Goal: Transaction & Acquisition: Book appointment/travel/reservation

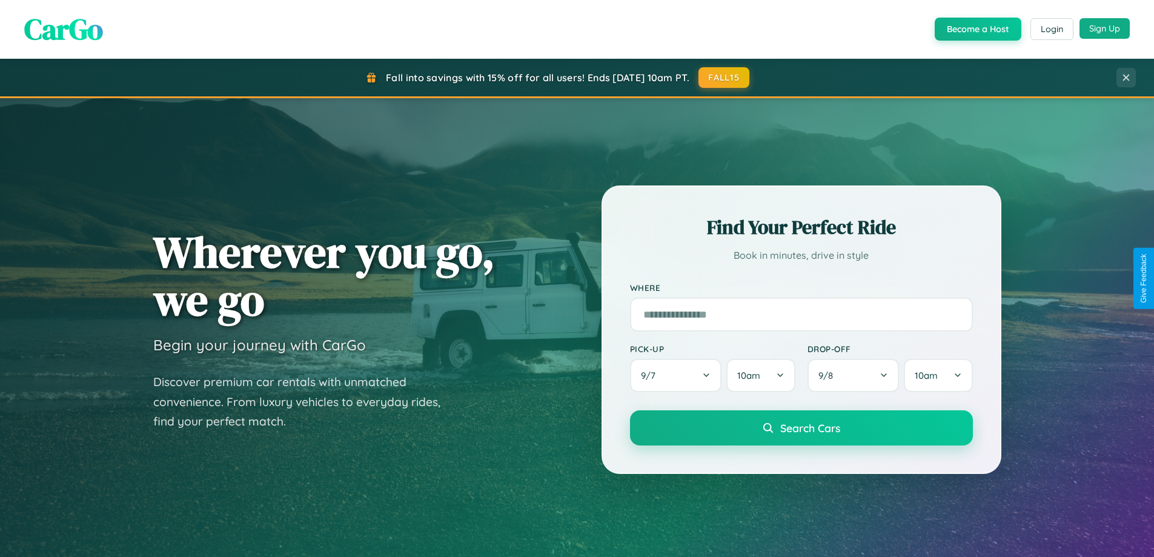
click at [1104, 28] on button "Sign Up" at bounding box center [1104, 28] width 50 height 21
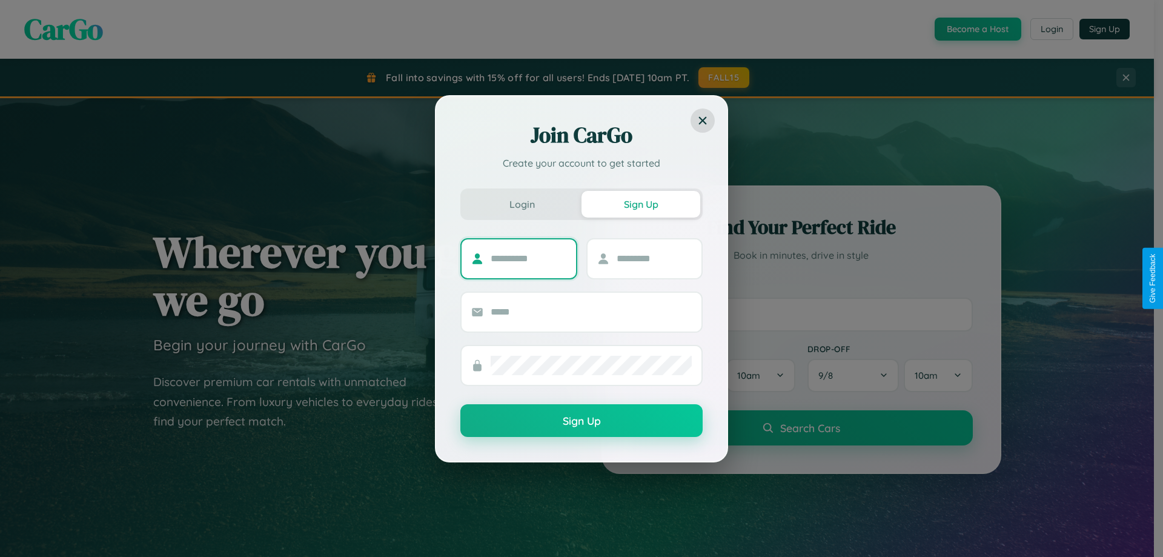
click at [528, 258] on input "text" at bounding box center [529, 258] width 76 height 19
type input "********"
click at [654, 258] on input "text" at bounding box center [655, 258] width 76 height 19
type input "******"
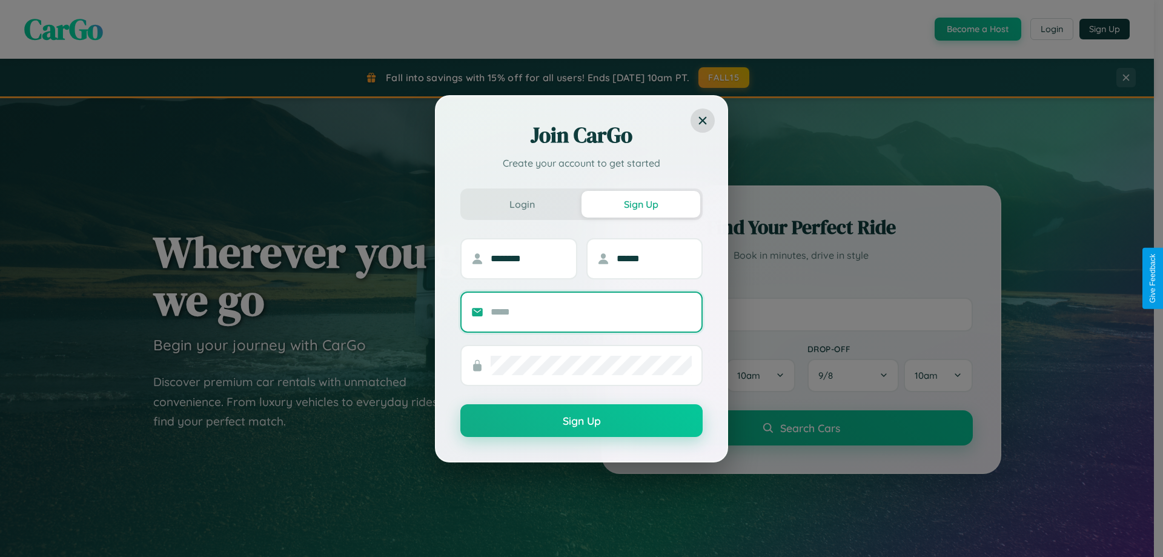
click at [591, 311] on input "text" at bounding box center [591, 311] width 201 height 19
type input "**********"
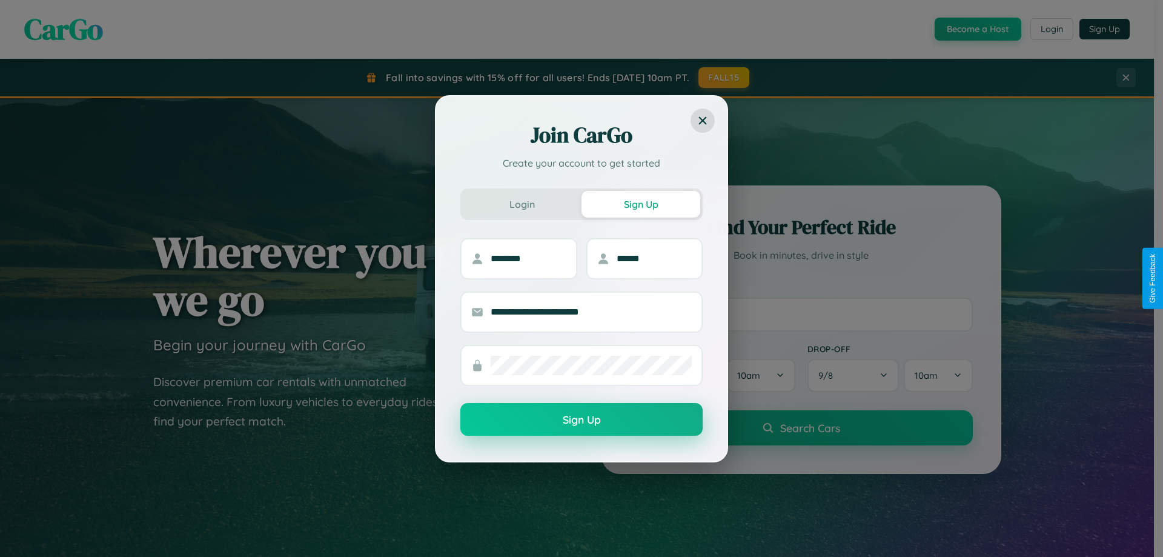
click at [581, 420] on button "Sign Up" at bounding box center [581, 419] width 242 height 33
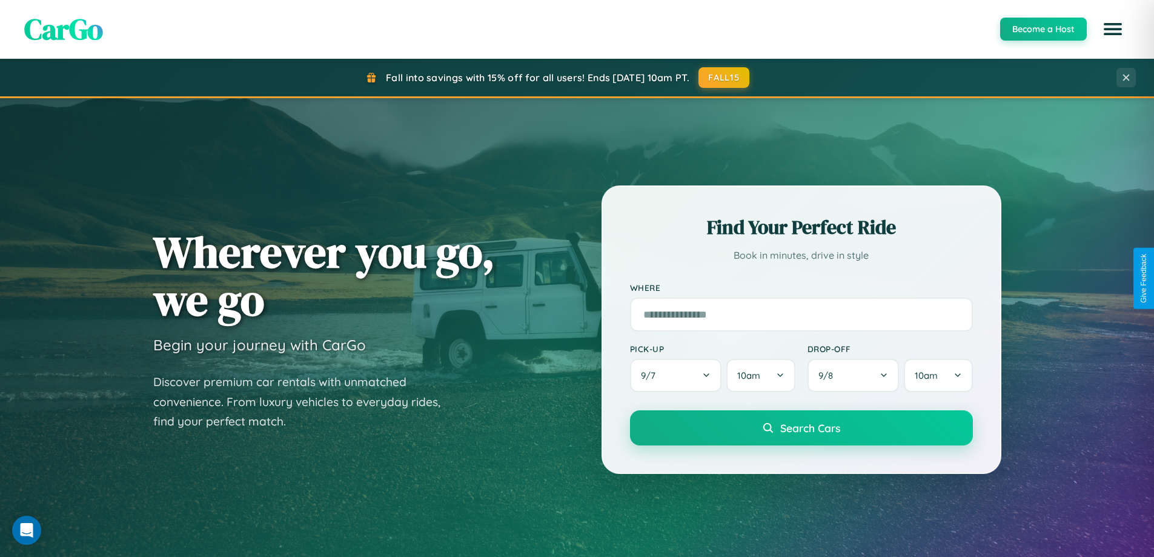
scroll to position [262, 0]
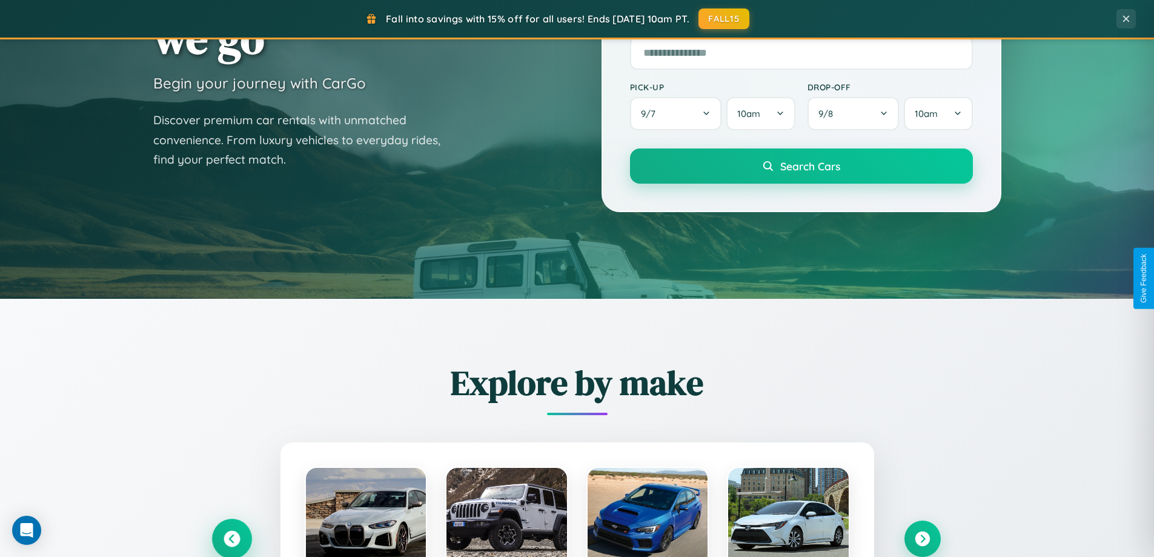
click at [231, 538] on icon at bounding box center [231, 539] width 16 height 16
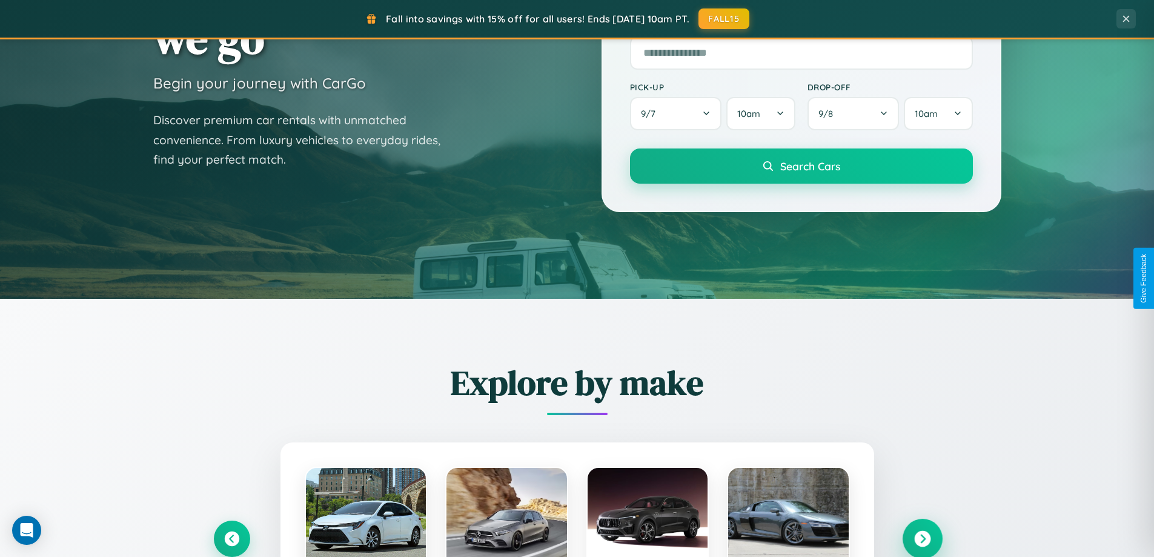
click at [922, 538] on icon at bounding box center [922, 539] width 16 height 16
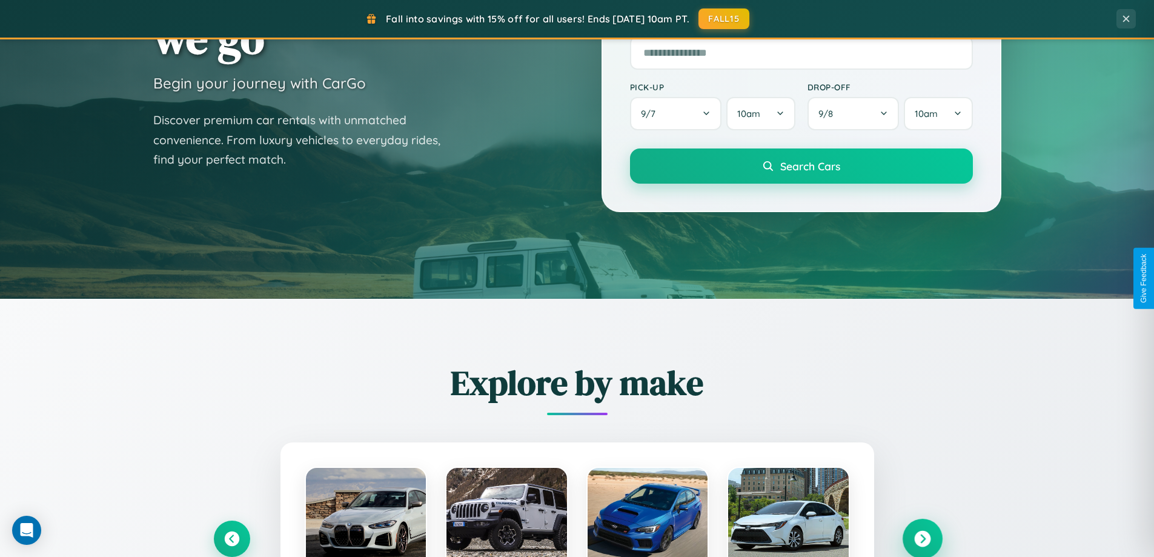
click at [922, 537] on icon at bounding box center [922, 539] width 16 height 16
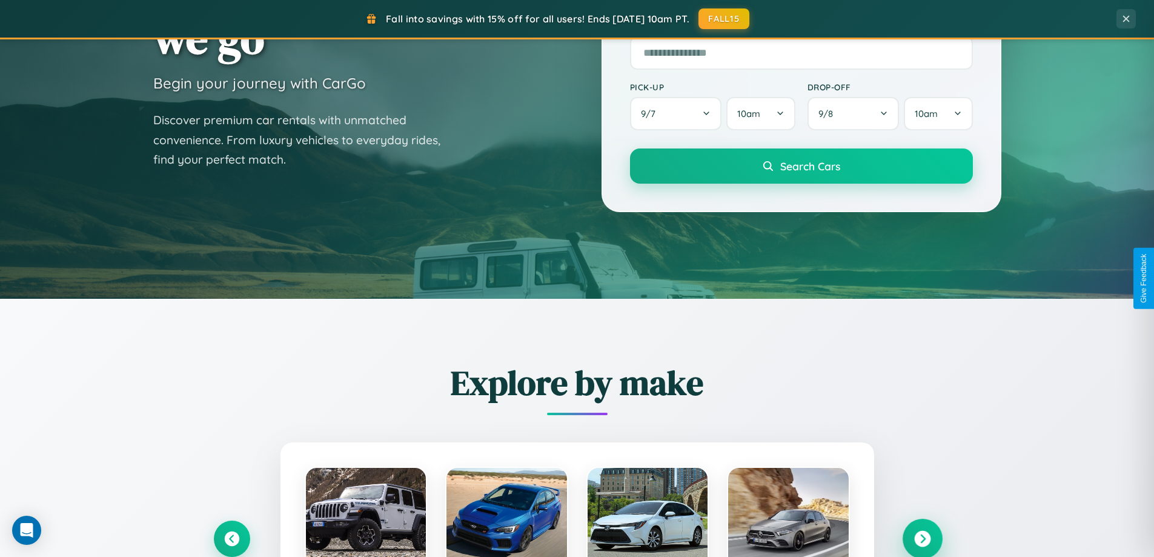
click at [922, 537] on icon at bounding box center [922, 539] width 16 height 16
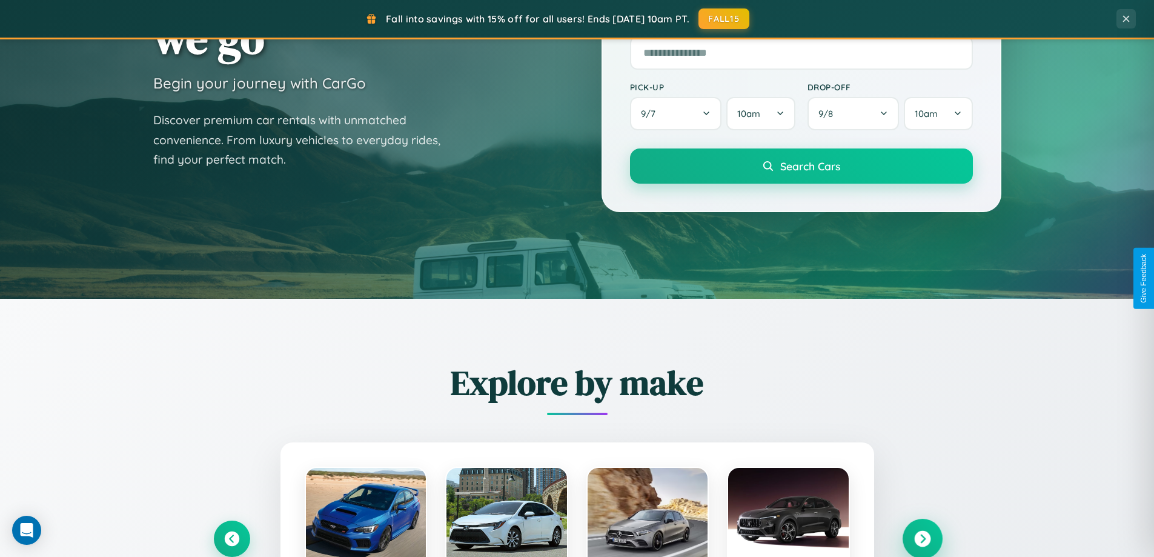
click at [922, 537] on icon at bounding box center [922, 539] width 16 height 16
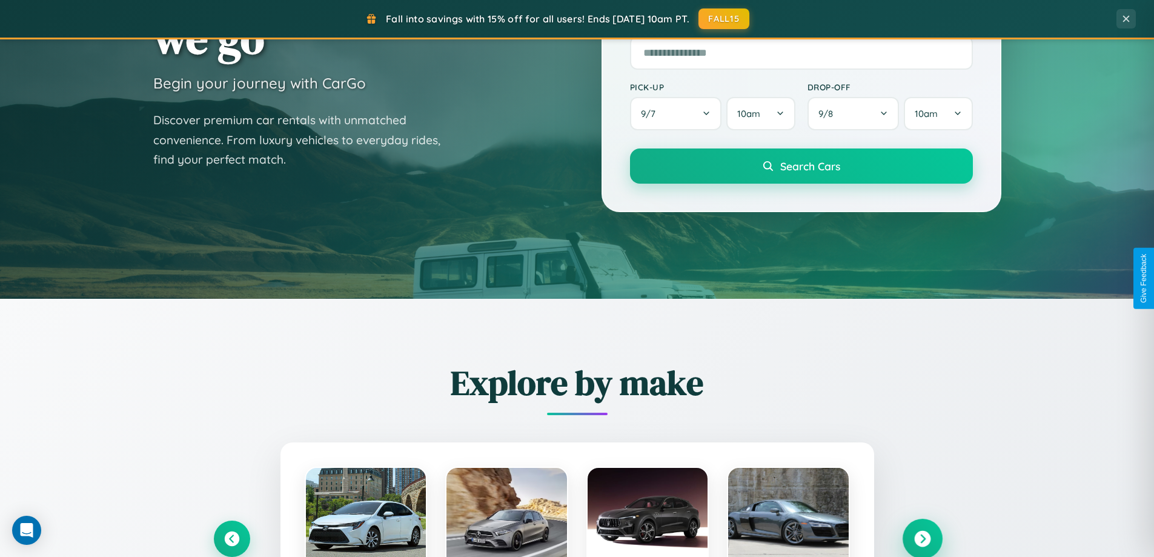
scroll to position [522, 0]
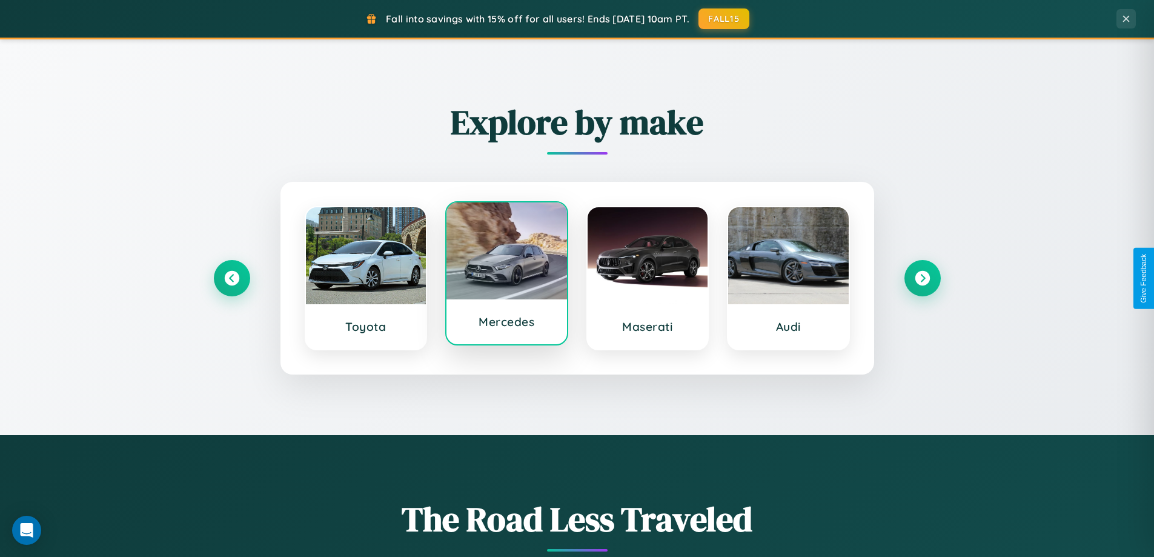
click at [506, 274] on div at bounding box center [506, 250] width 121 height 97
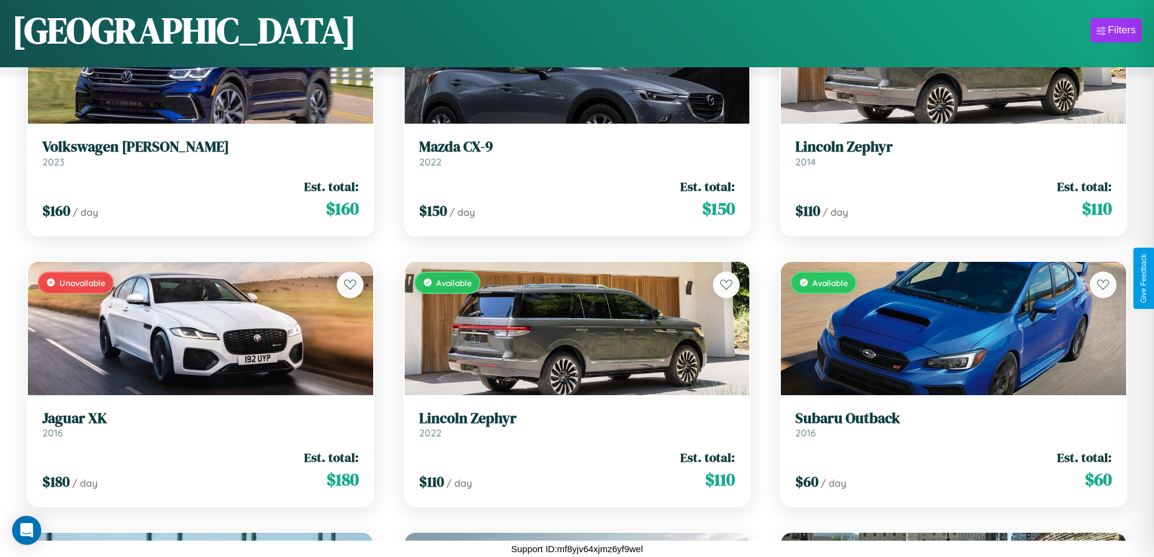
scroll to position [2069, 0]
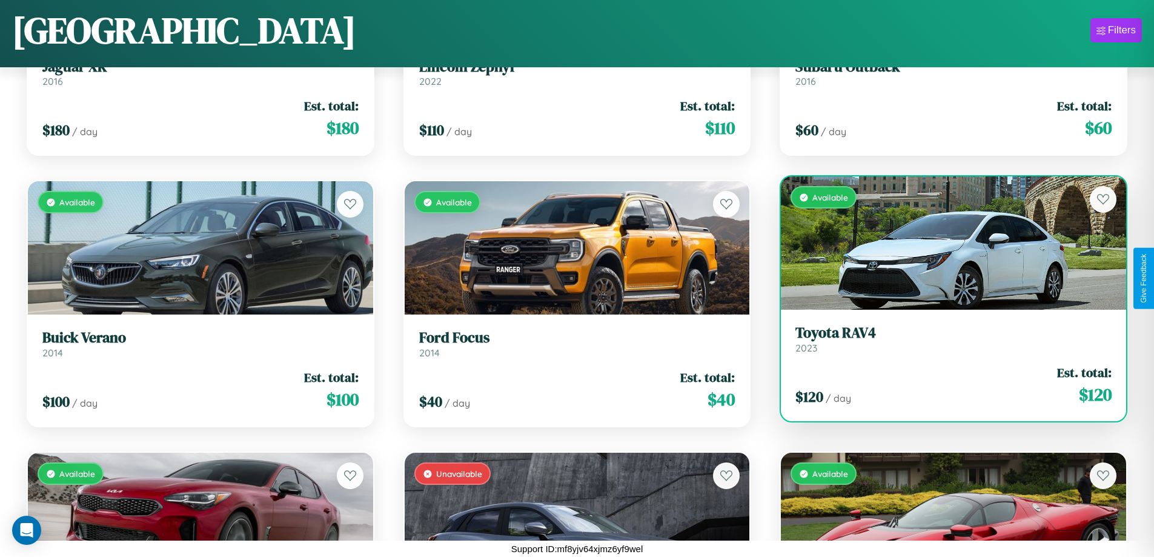
click at [945, 342] on link "Toyota RAV4 2023" at bounding box center [953, 339] width 316 height 30
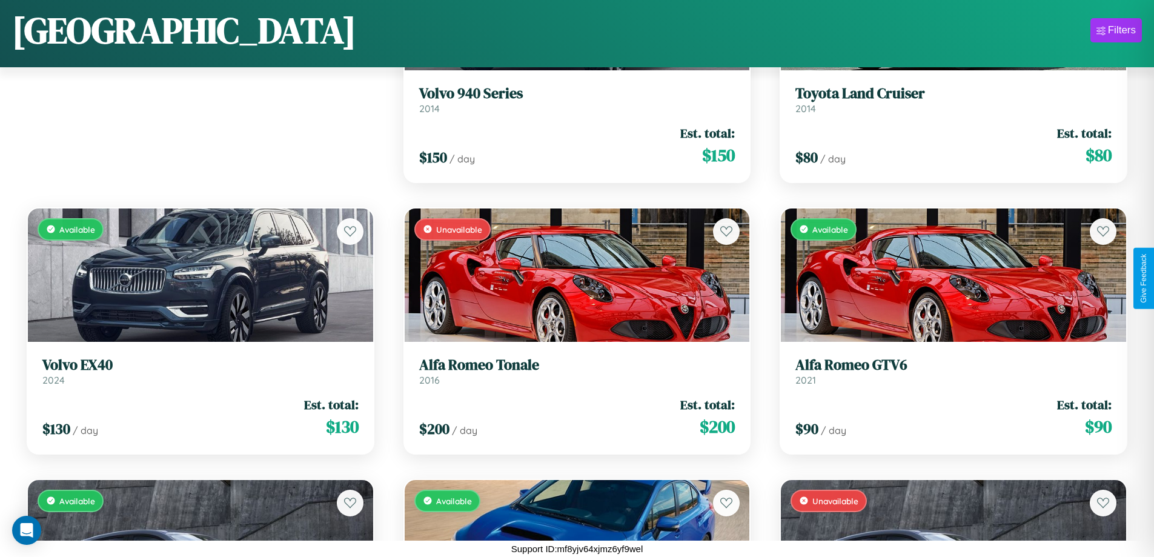
scroll to position [1526, 0]
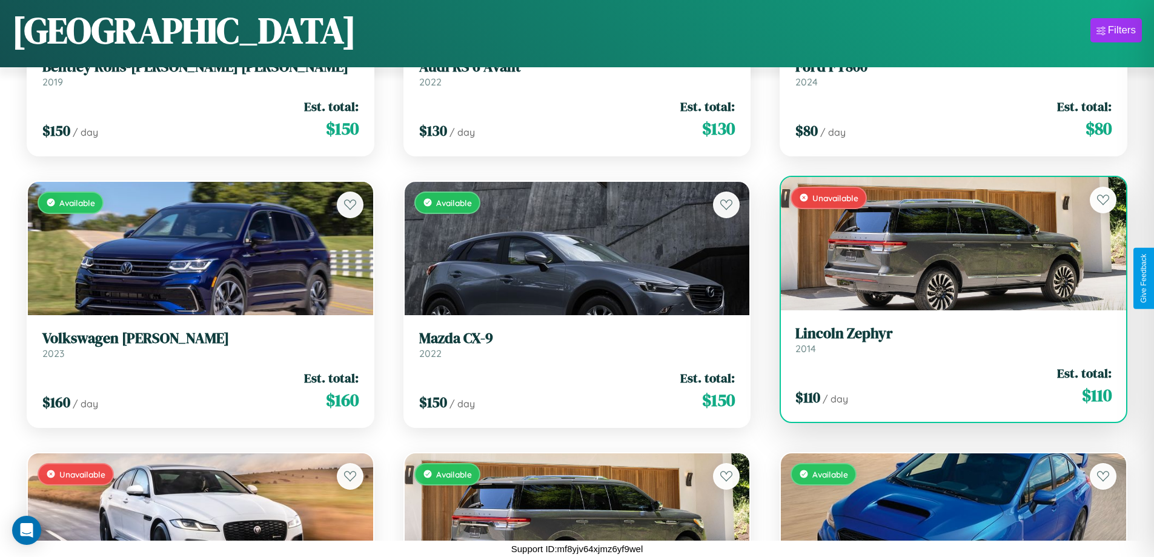
click at [945, 343] on link "Lincoln Zephyr 2014" at bounding box center [953, 340] width 316 height 30
